Goal: Find specific page/section: Find specific page/section

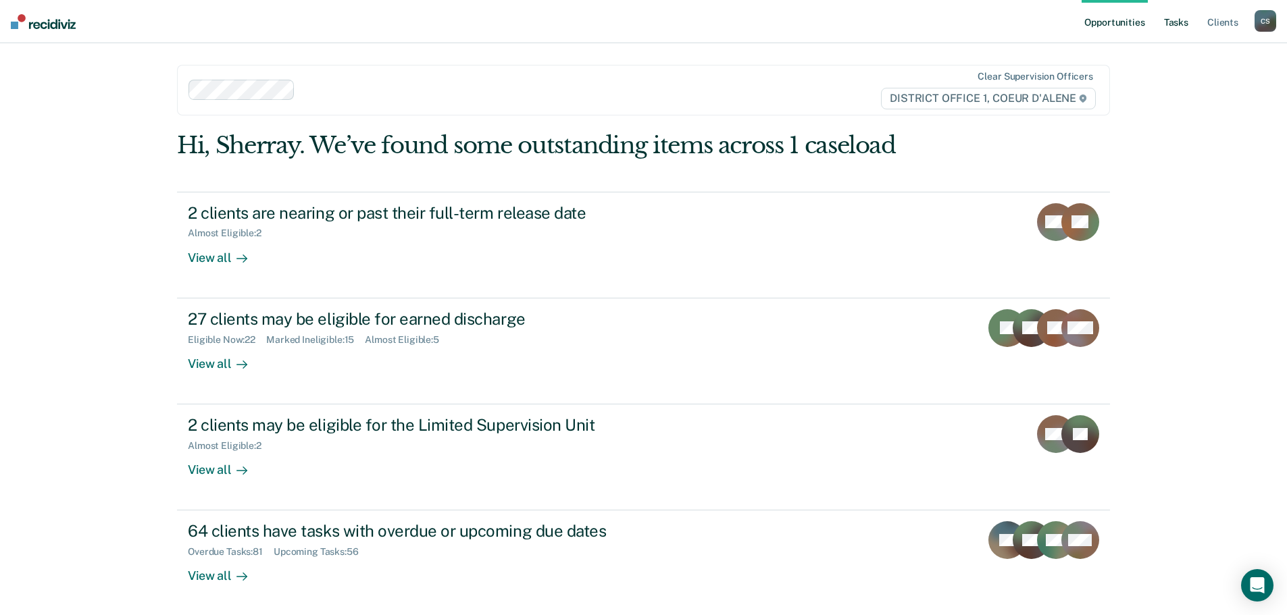
click at [1163, 30] on link "Tasks" at bounding box center [1176, 21] width 30 height 43
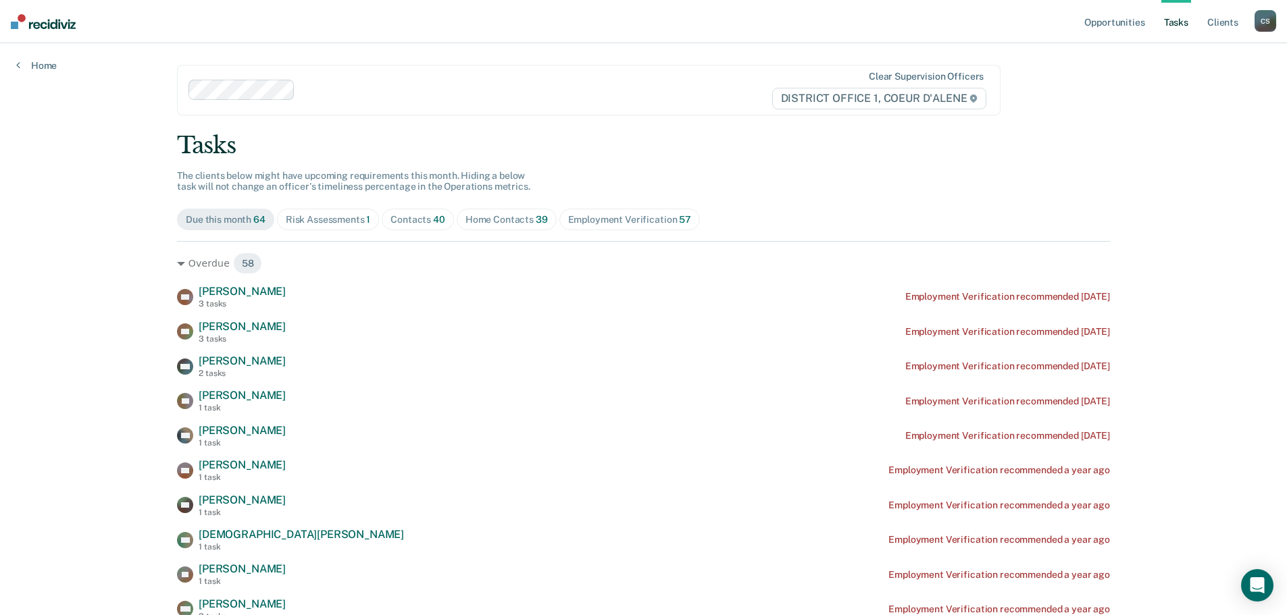
click at [491, 222] on div "Home Contacts 39" at bounding box center [506, 219] width 82 height 11
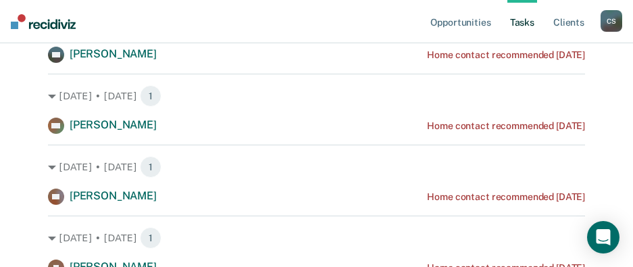
scroll to position [338, 0]
